Goal: Browse casually: Explore the website without a specific task or goal

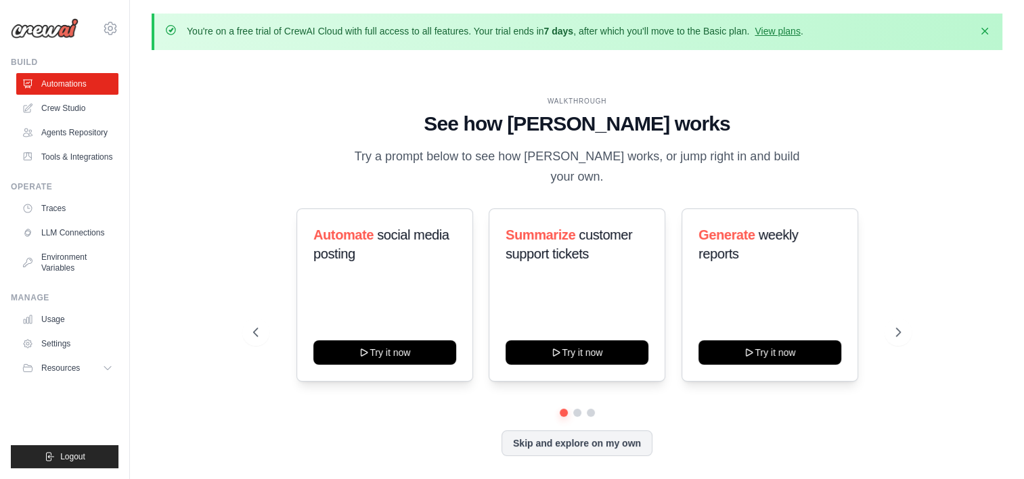
scroll to position [46, 0]
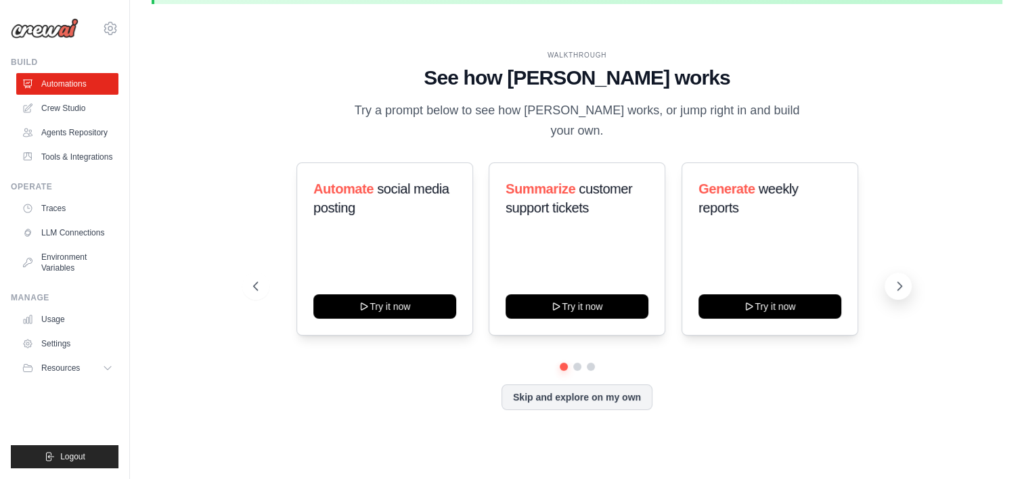
click at [891, 285] on button at bounding box center [897, 286] width 27 height 27
click at [904, 286] on icon at bounding box center [899, 286] width 14 height 14
click at [256, 290] on icon at bounding box center [255, 286] width 14 height 14
click at [901, 284] on icon at bounding box center [899, 286] width 14 height 14
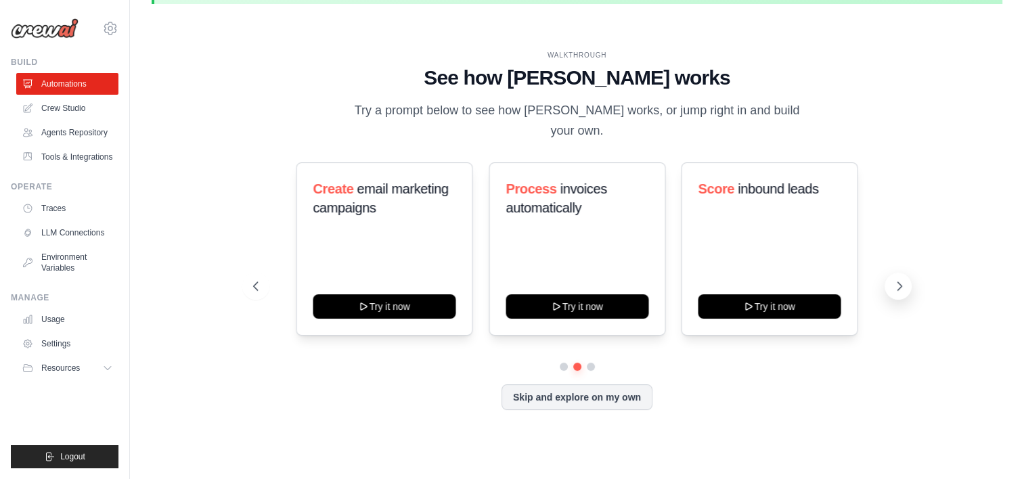
click at [896, 290] on icon at bounding box center [899, 286] width 14 height 14
